Goal: Task Accomplishment & Management: Manage account settings

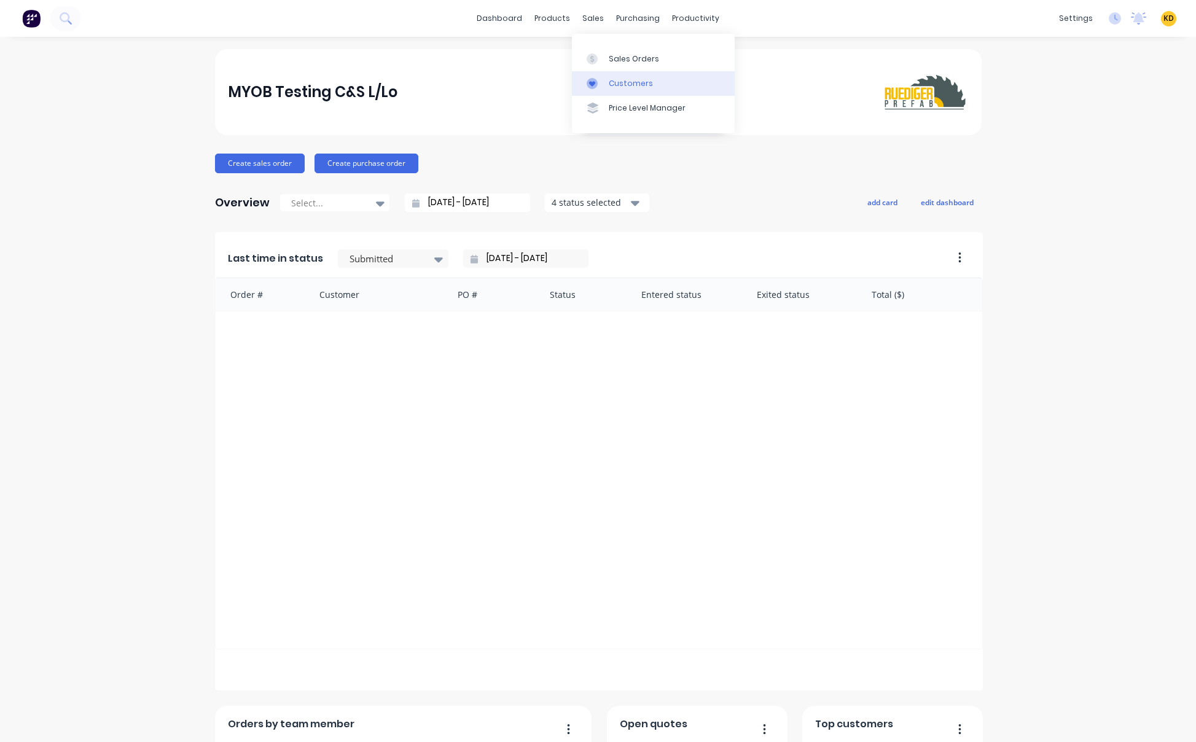
click at [628, 78] on div "Customers" at bounding box center [631, 83] width 44 height 11
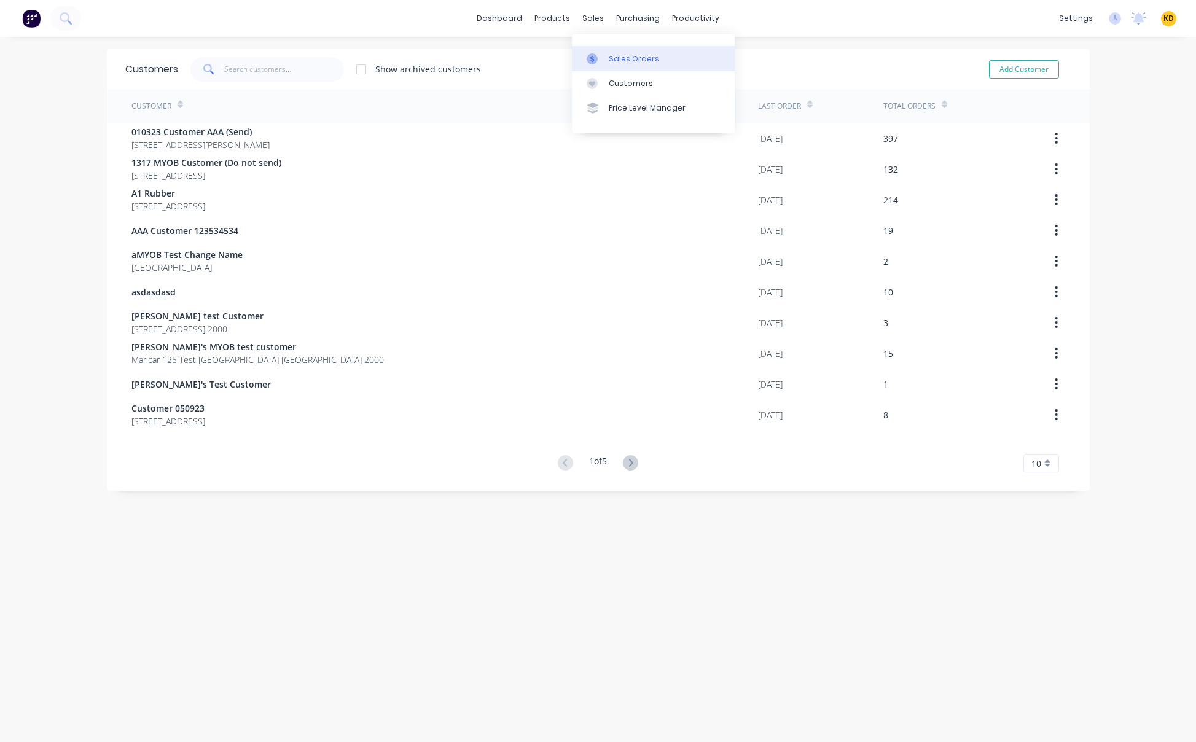
click at [619, 63] on div "Sales Orders" at bounding box center [634, 58] width 50 height 11
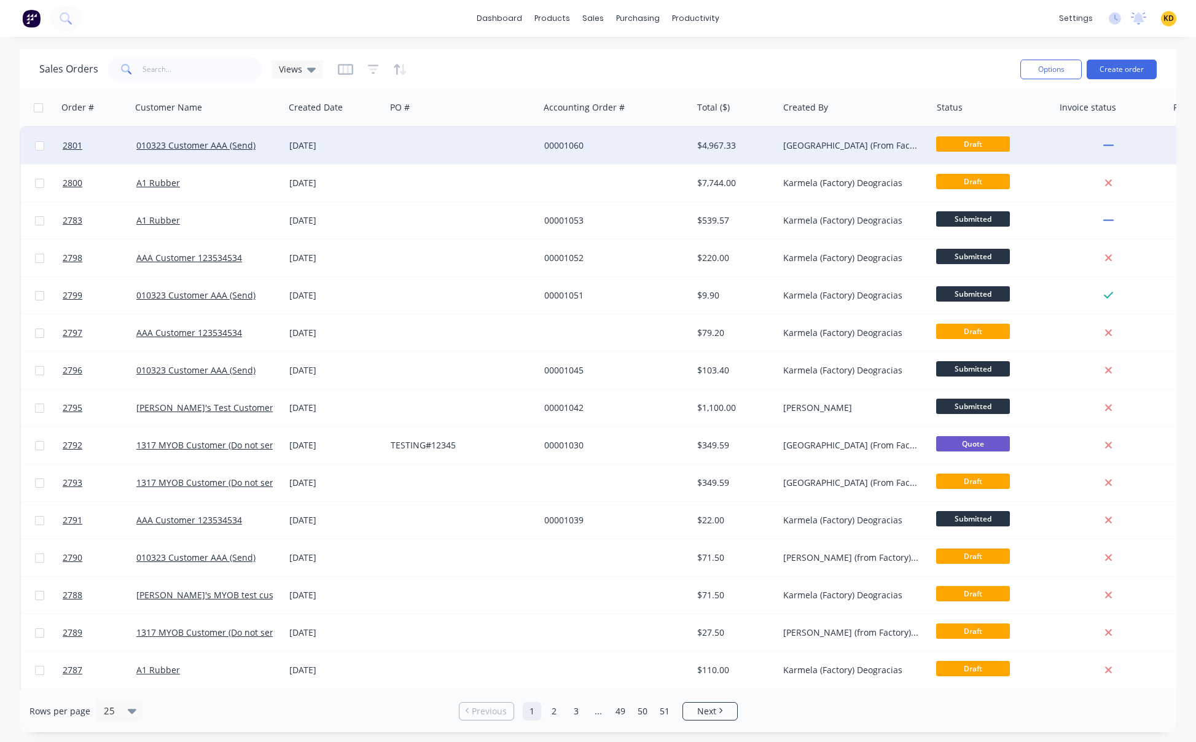
click at [277, 152] on div "010323 Customer AAA (Send)" at bounding box center [207, 145] width 153 height 37
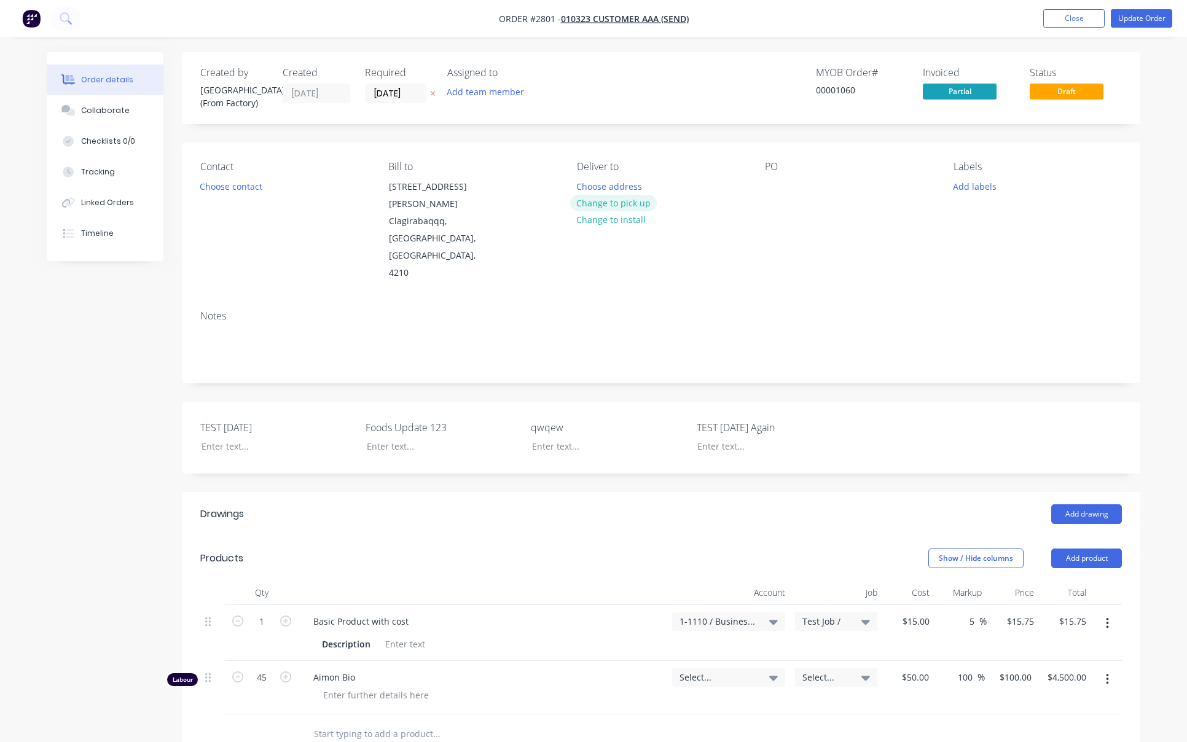
click at [607, 195] on button "Change to pick up" at bounding box center [613, 203] width 87 height 17
click at [608, 220] on button "Change to install" at bounding box center [611, 221] width 82 height 17
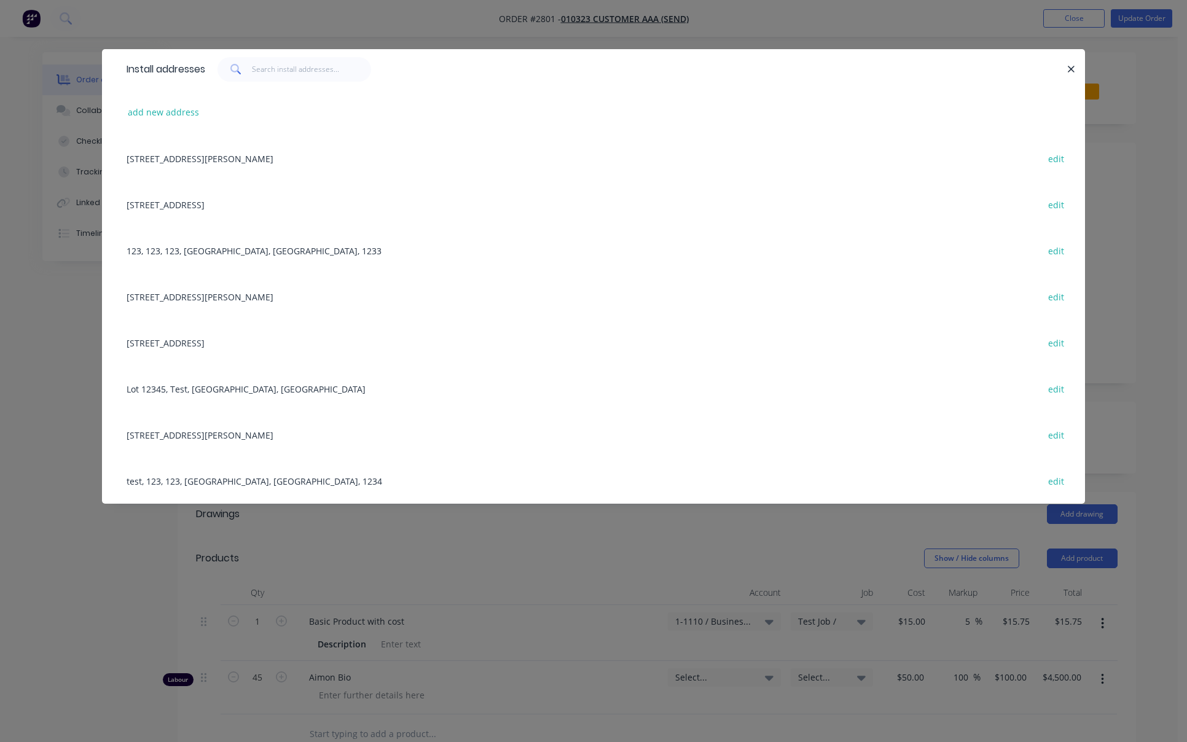
click at [221, 203] on div "[STREET_ADDRESS] edit" at bounding box center [593, 204] width 946 height 46
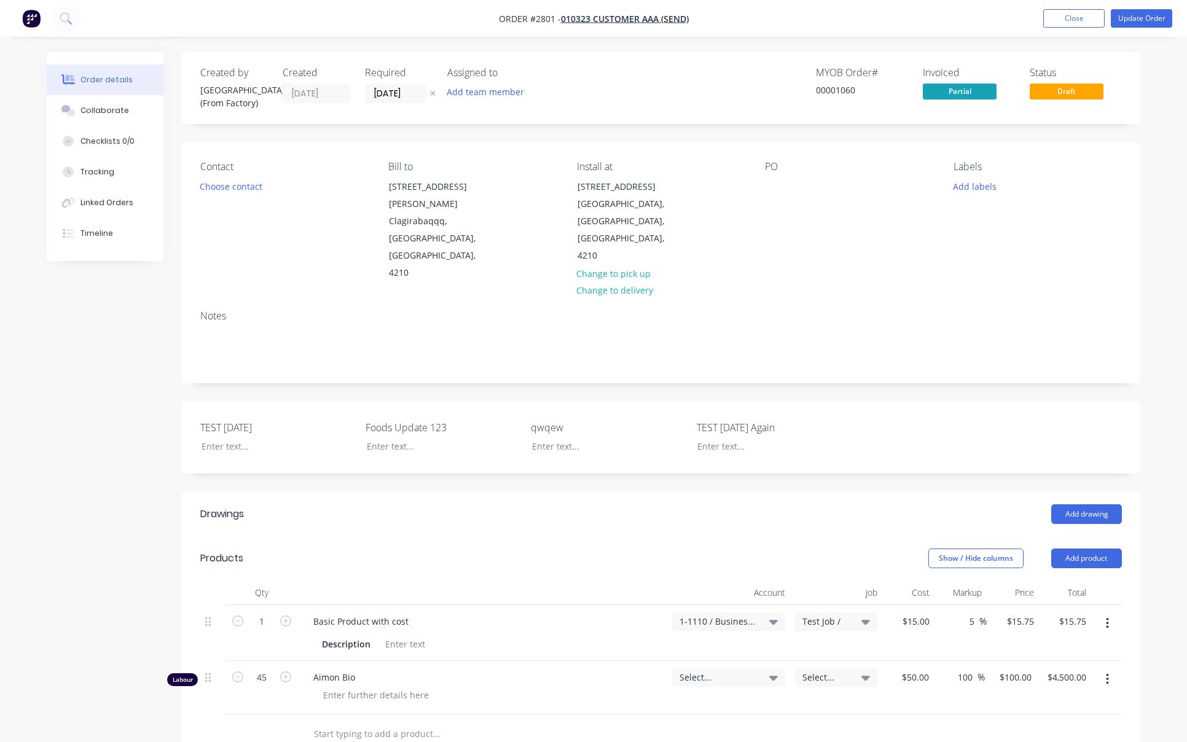
click at [113, 394] on div "Created by Sydney (From Factory) Created [DATE] Required [DATE] Assigned to Add…" at bounding box center [594, 560] width 1094 height 1016
click at [1106, 24] on button "Update Order" at bounding box center [1141, 18] width 61 height 18
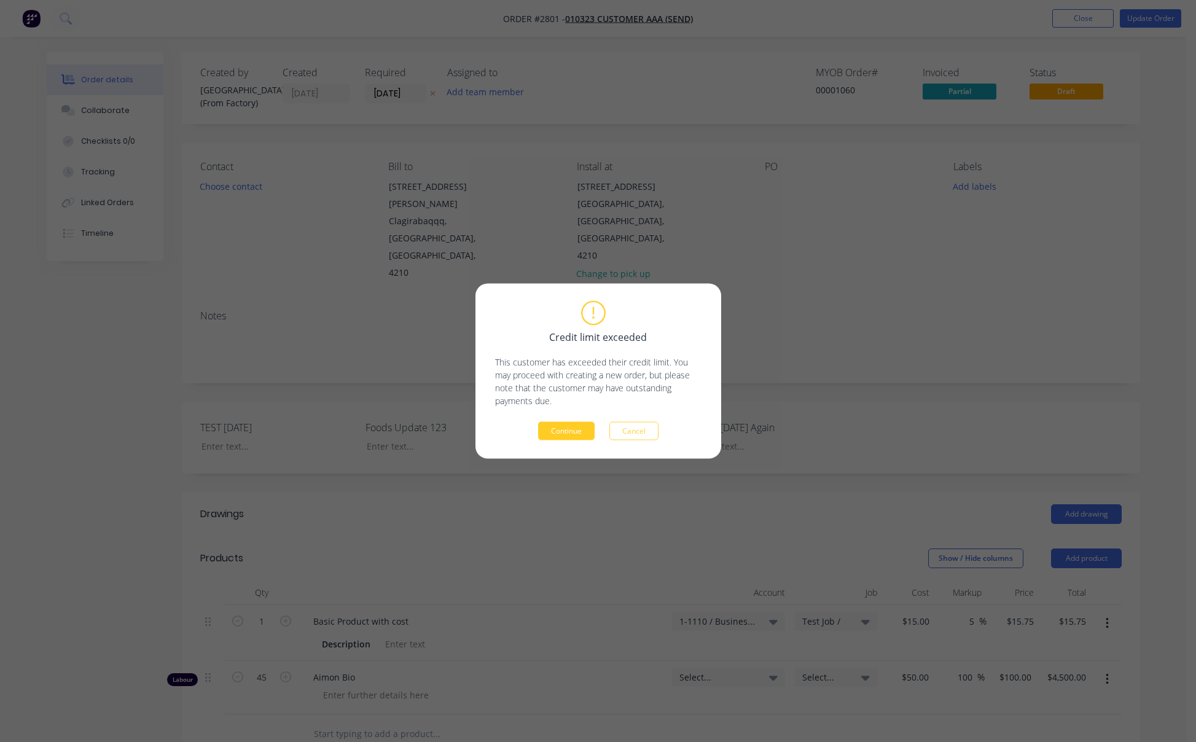
click at [567, 432] on button "Continue" at bounding box center [566, 431] width 57 height 18
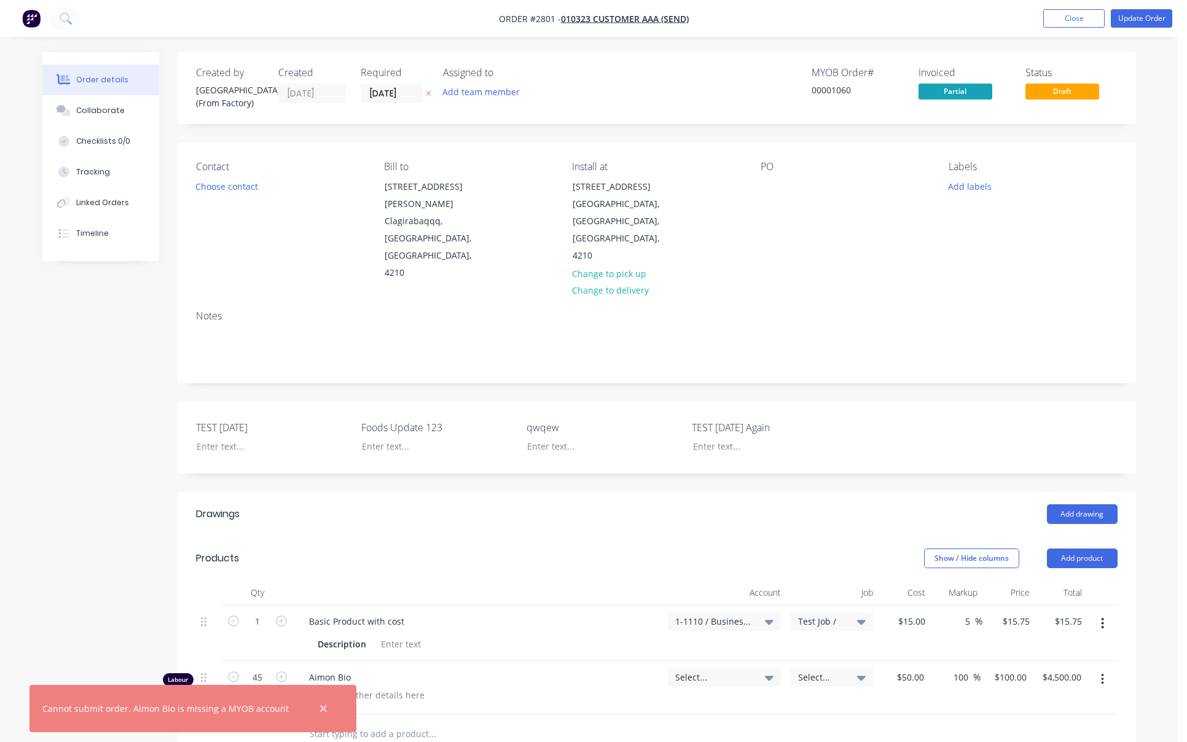
click at [835, 93] on div "00001060" at bounding box center [858, 90] width 92 height 13
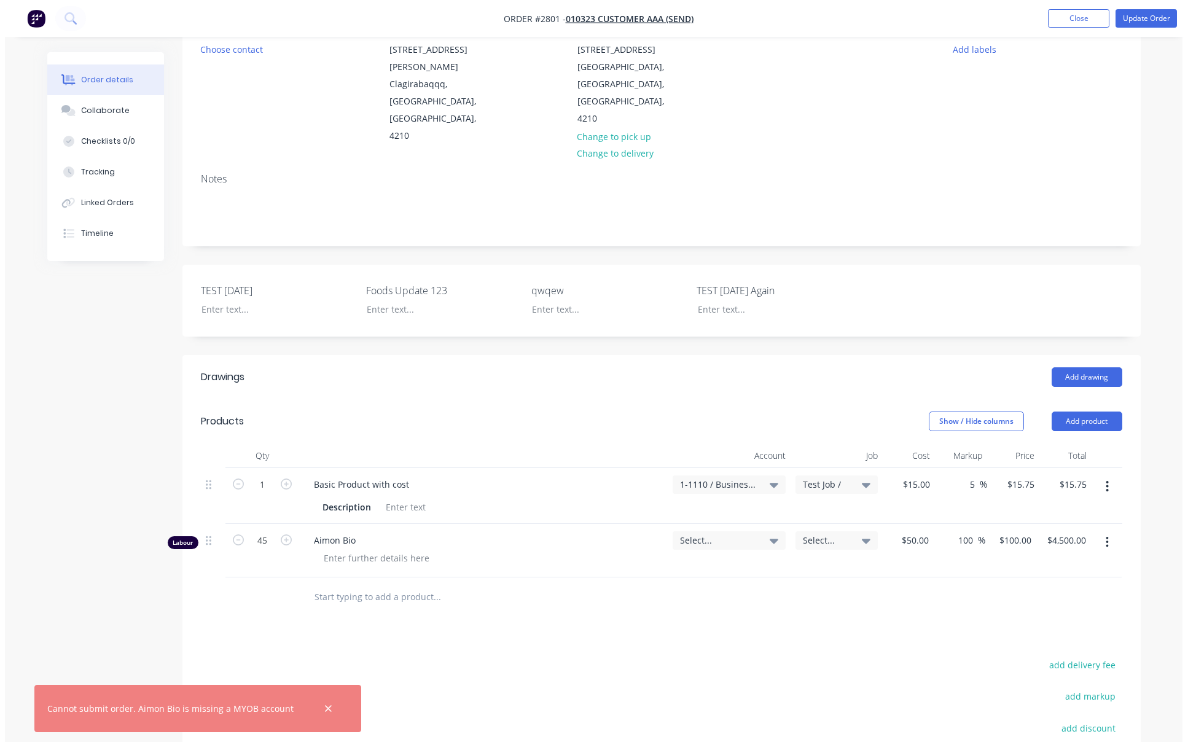
scroll to position [221, 0]
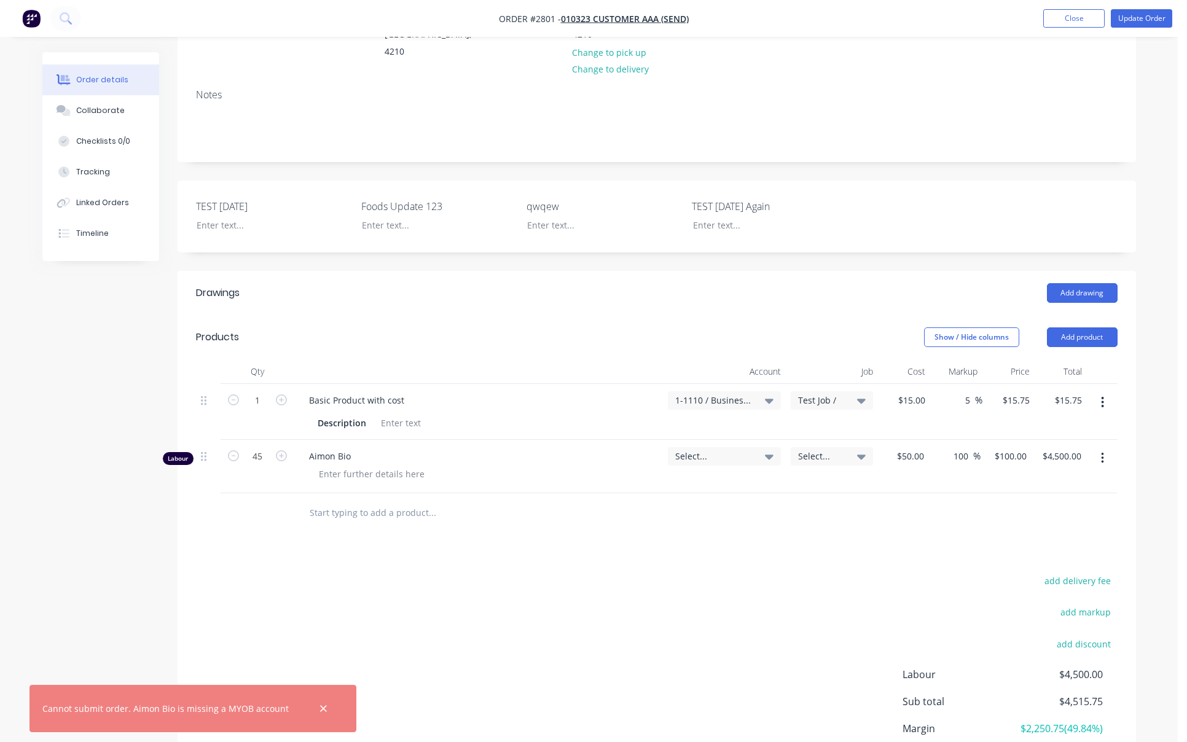
click at [727, 447] on div "Select..." at bounding box center [724, 456] width 113 height 18
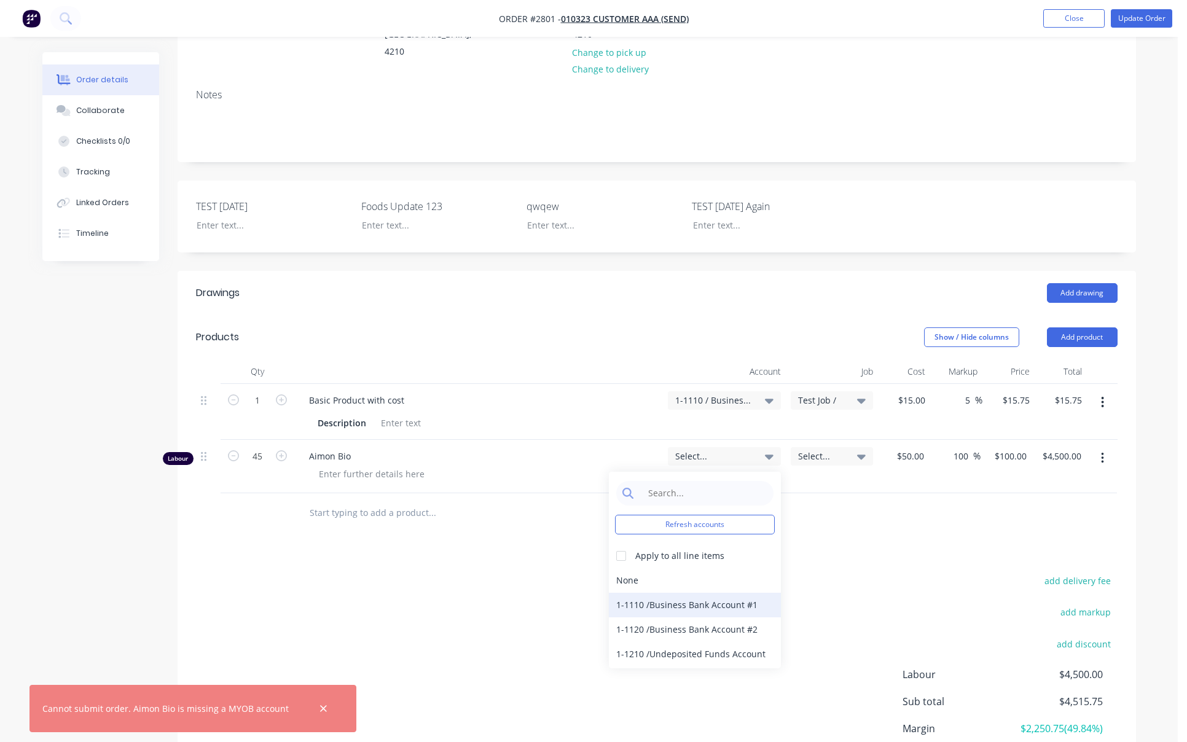
click at [714, 593] on div "1-1110 / Business Bank Account #1" at bounding box center [695, 605] width 172 height 25
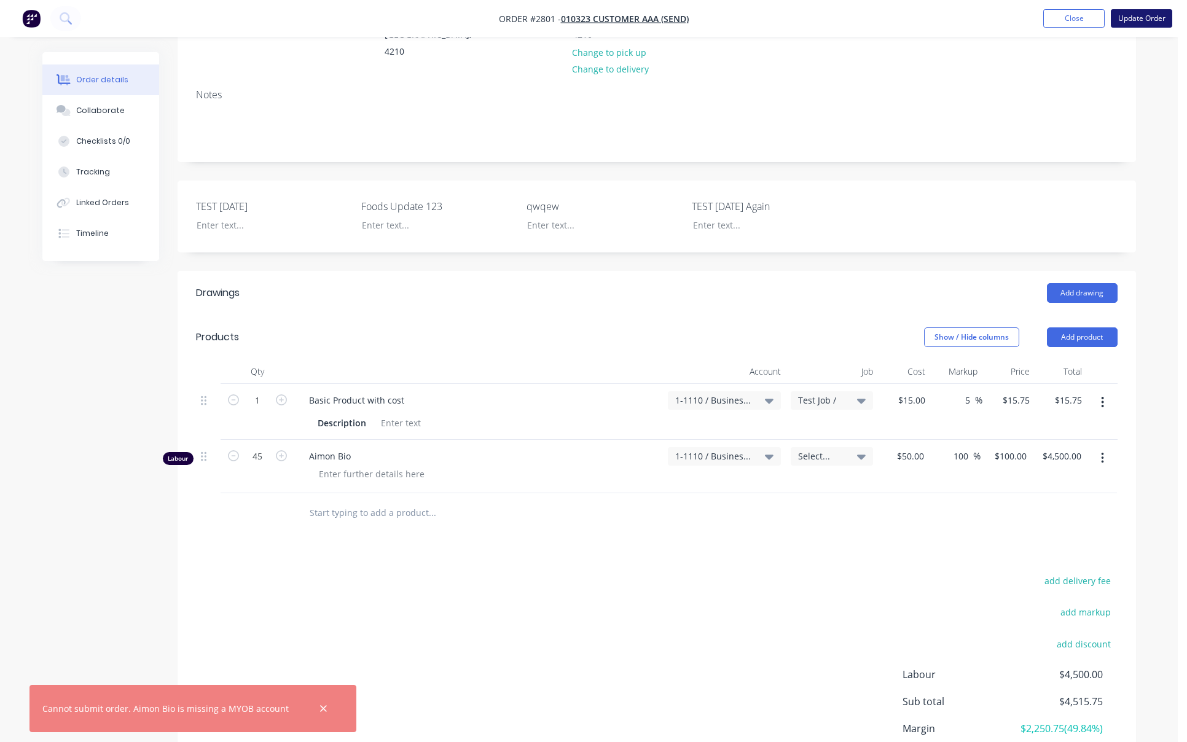
click at [1106, 18] on button "Update Order" at bounding box center [1141, 18] width 61 height 18
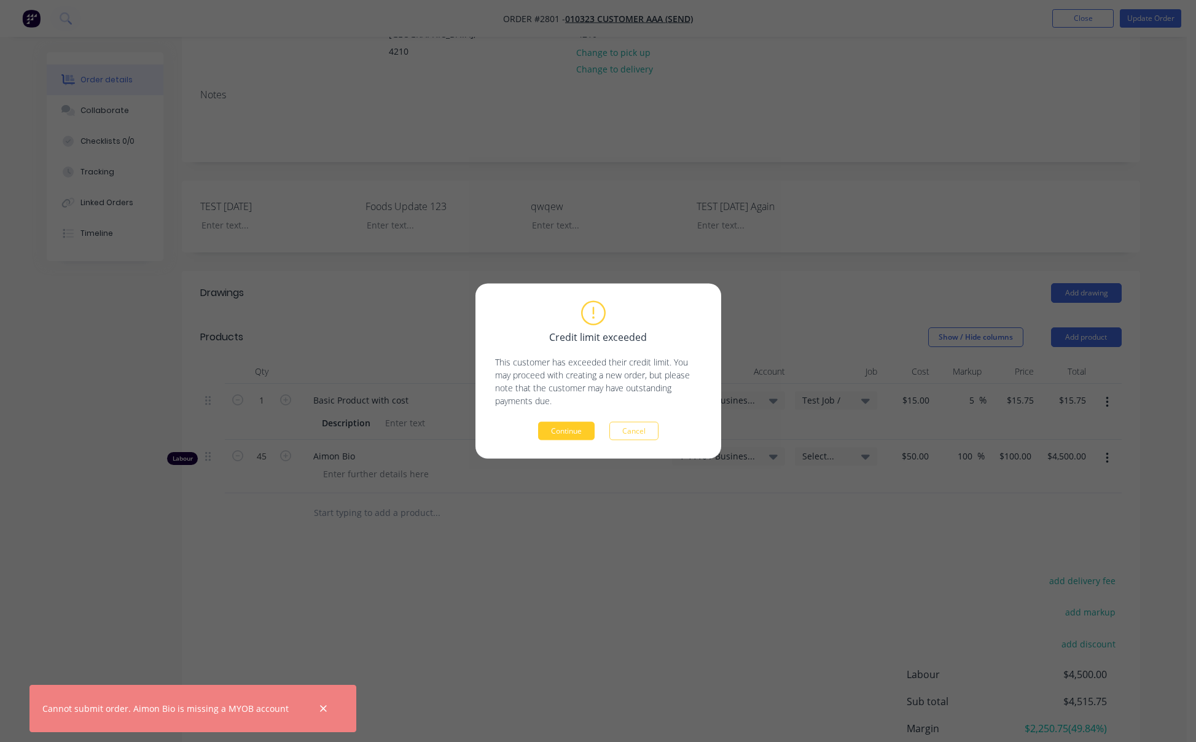
click at [573, 434] on button "Continue" at bounding box center [566, 431] width 57 height 18
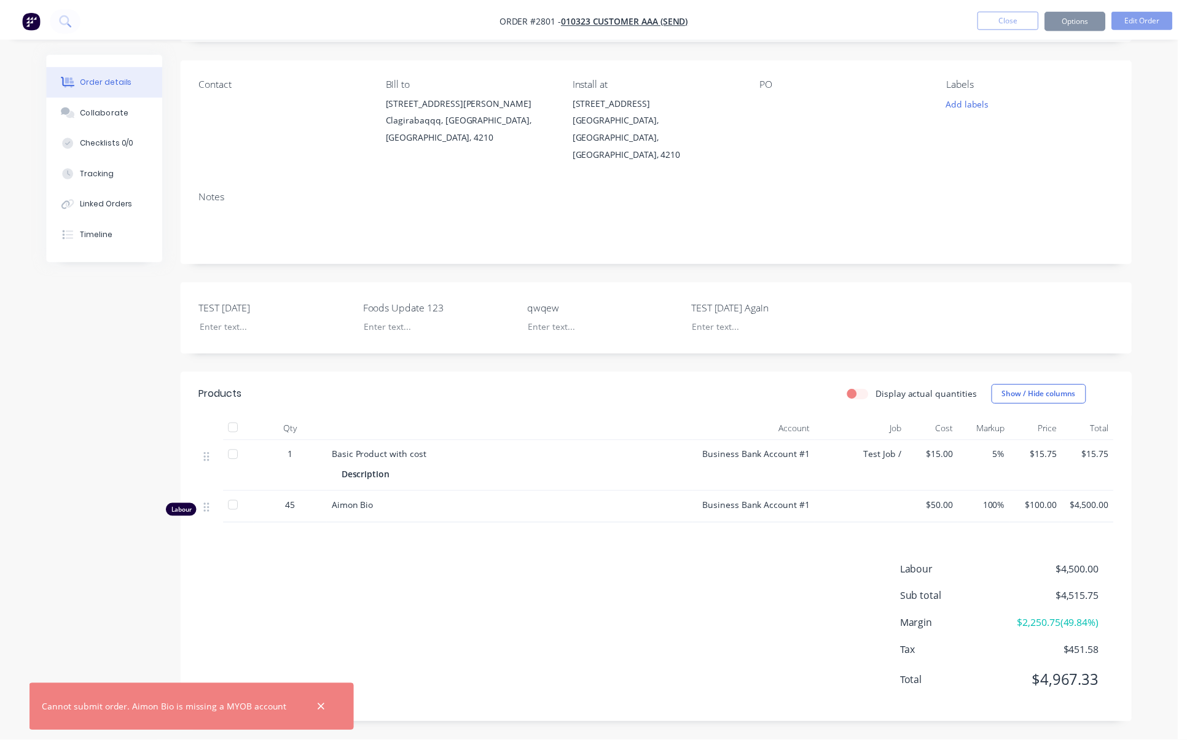
scroll to position [68, 0]
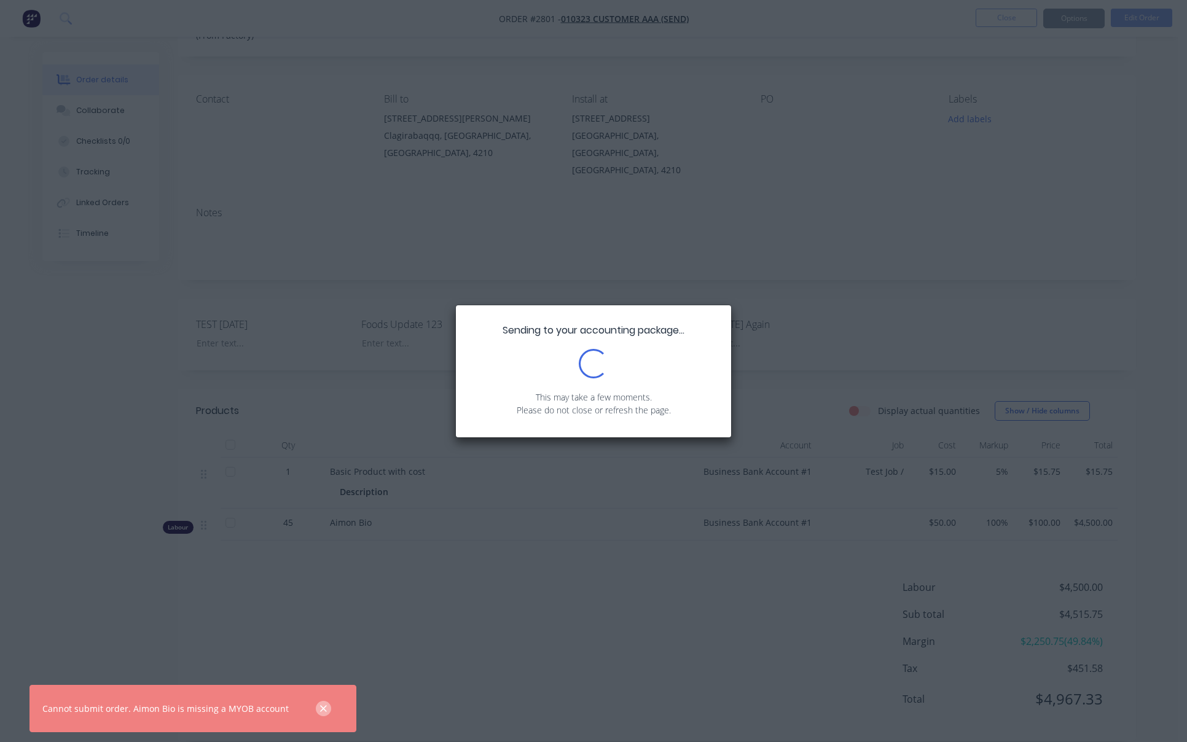
click at [320, 707] on icon "button" at bounding box center [323, 708] width 7 height 7
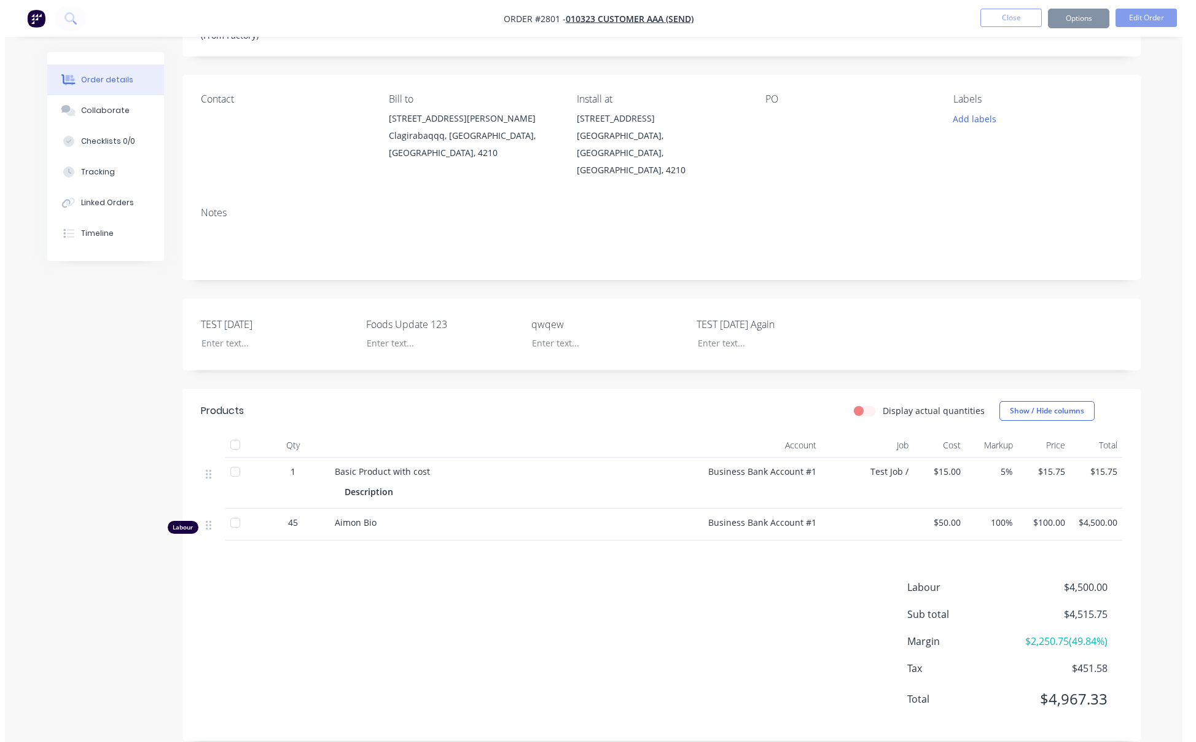
scroll to position [0, 0]
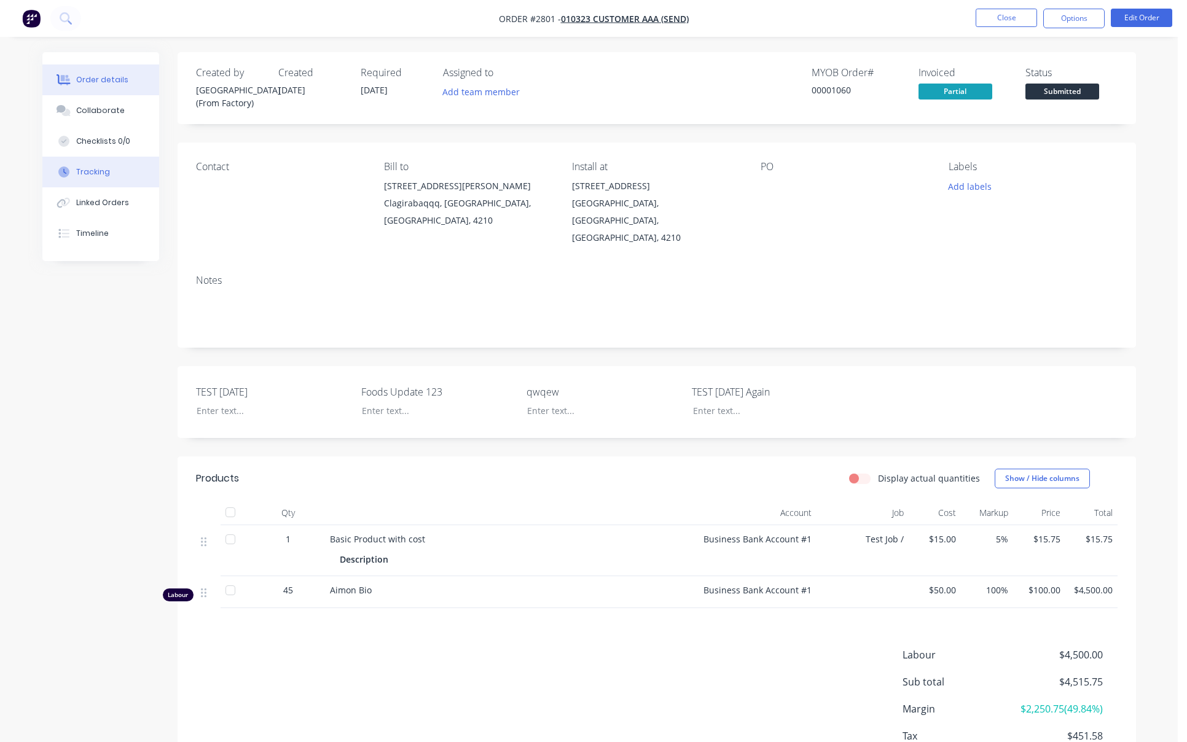
click at [90, 167] on div "Tracking" at bounding box center [93, 171] width 34 height 11
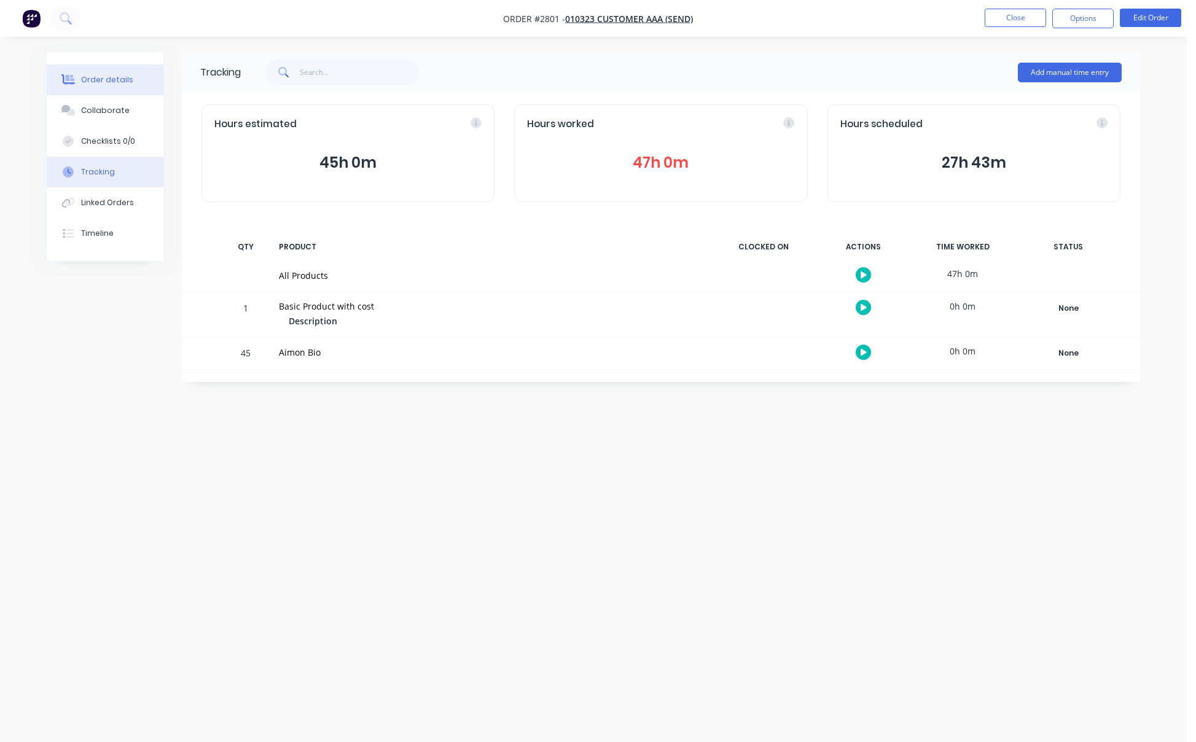
click at [98, 79] on div "Order details" at bounding box center [107, 79] width 52 height 11
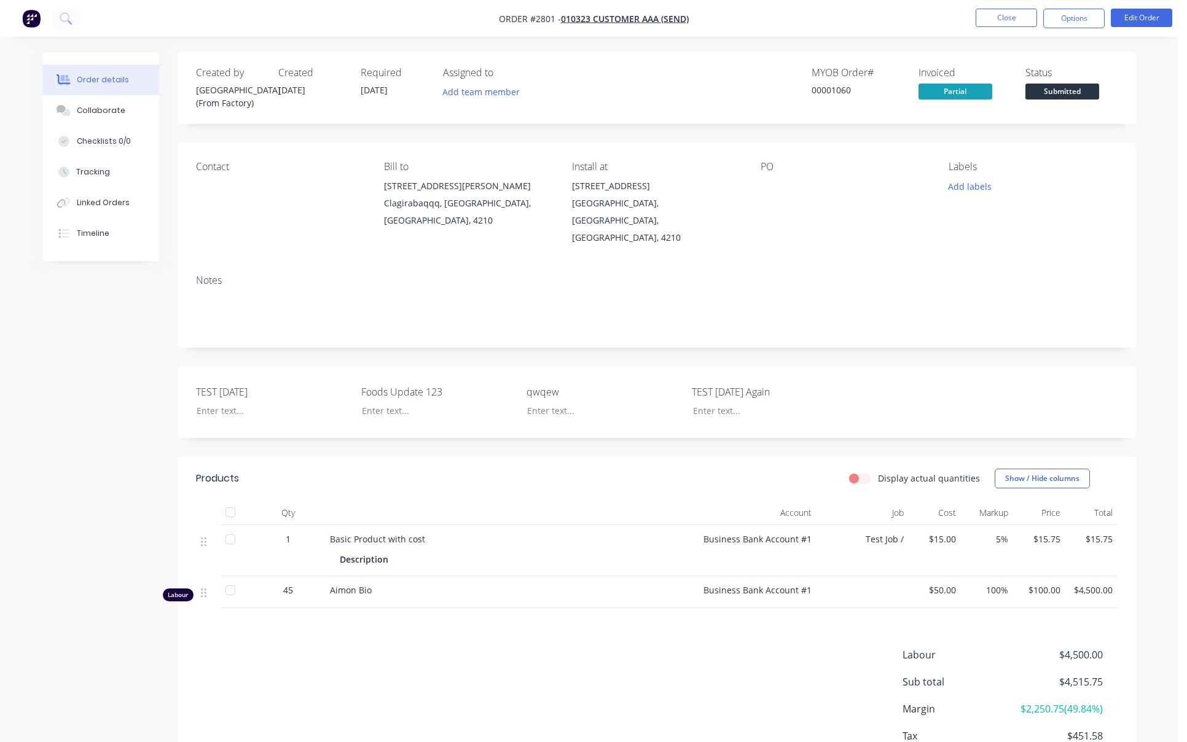
click at [842, 93] on div "00001060" at bounding box center [858, 90] width 92 height 13
copy div "00001060"
click at [993, 21] on button "Close" at bounding box center [1006, 18] width 61 height 18
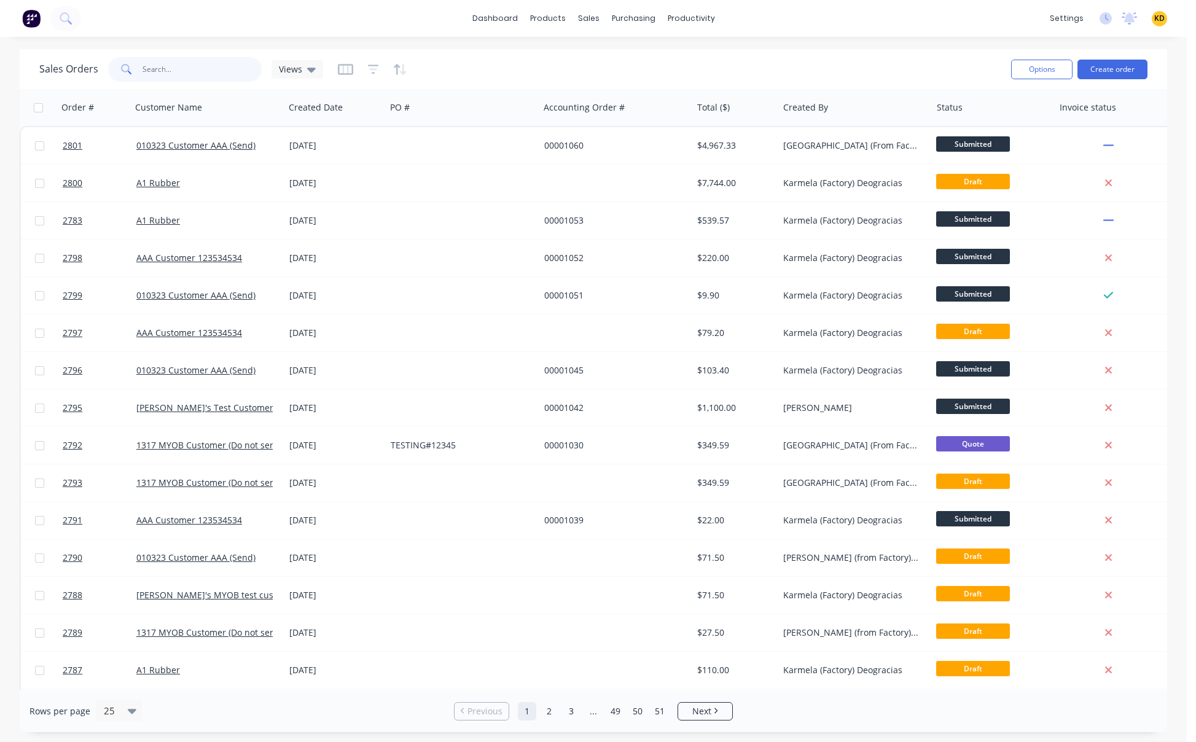
click at [221, 72] on input "text" at bounding box center [203, 69] width 120 height 25
paste input "00001060"
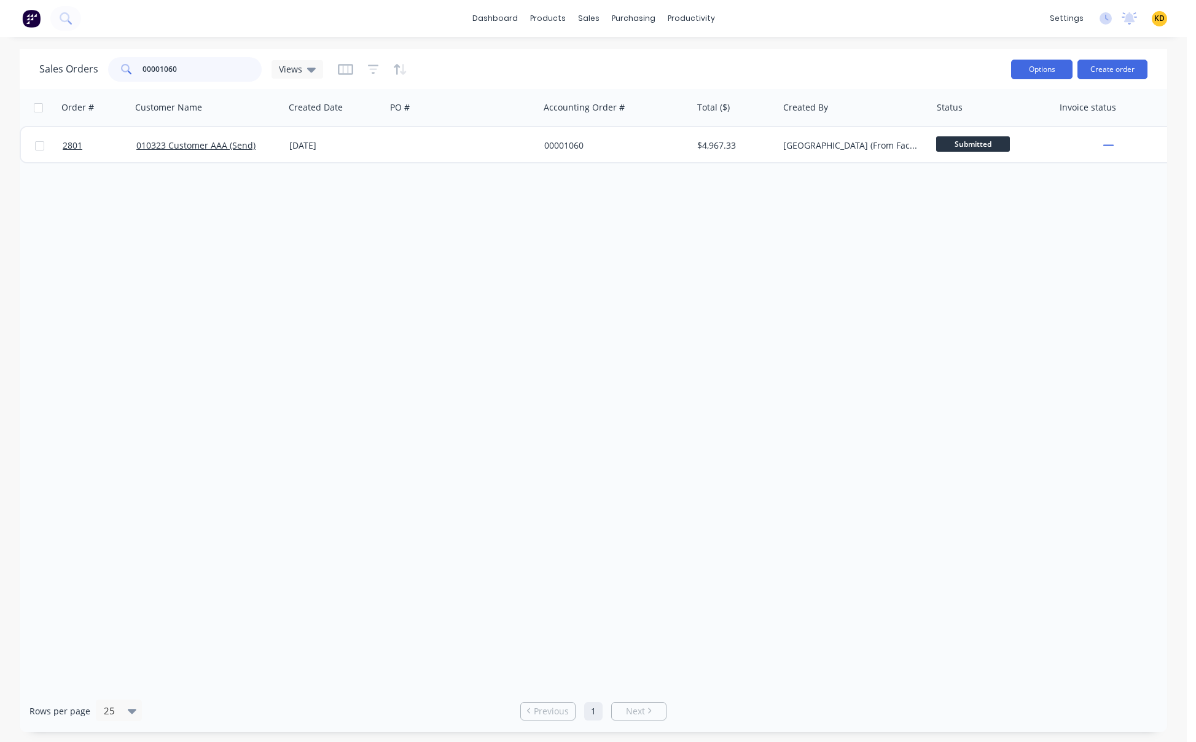
type input "00001060"
click at [1054, 72] on button "Options" at bounding box center [1041, 70] width 61 height 20
click at [1034, 155] on div "Export" at bounding box center [1005, 150] width 113 height 18
click at [622, 488] on div "Order # Customer Name Created Date PO # Accounting Order # Total ($) Created By…" at bounding box center [594, 389] width 1148 height 601
